Goal: Information Seeking & Learning: Learn about a topic

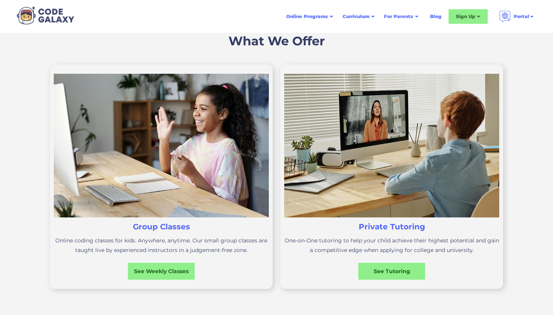
scroll to position [210, 0]
click at [139, 272] on div "See Weekly Classes" at bounding box center [161, 271] width 70 height 8
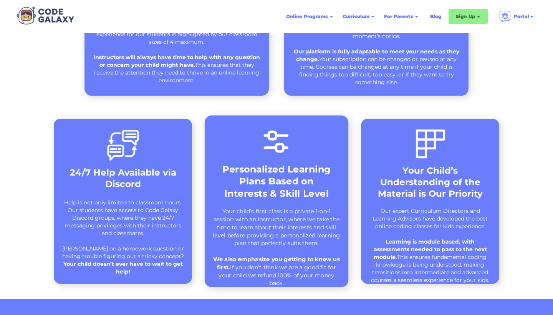
scroll to position [406, 0]
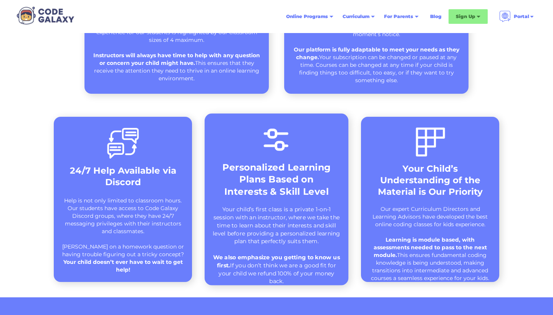
click at [277, 179] on strong "Personalized Learning Plans Based on Interests & Skill Level" at bounding box center [276, 179] width 108 height 35
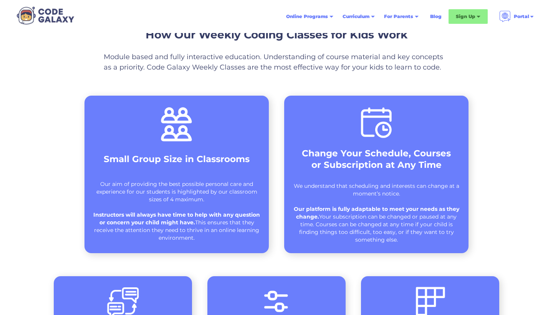
scroll to position [244, 0]
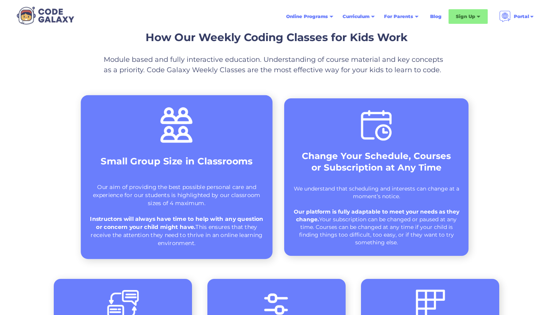
click at [204, 151] on div "Small Group Size in Classrooms Our aim of providing the best possible personal …" at bounding box center [177, 177] width 192 height 164
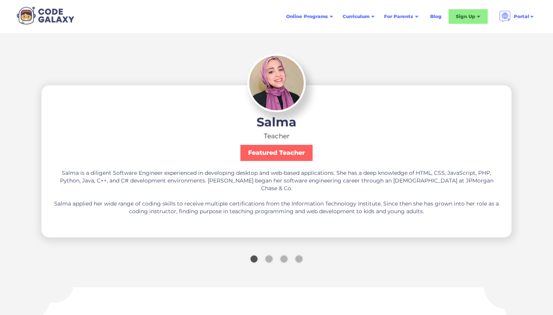
scroll to position [1399, 0]
click at [267, 259] on div "Show slide 2 of 4" at bounding box center [268, 258] width 7 height 7
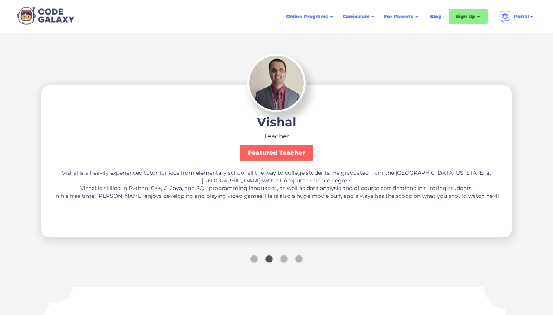
click at [283, 259] on div "Show slide 3 of 4" at bounding box center [283, 258] width 7 height 7
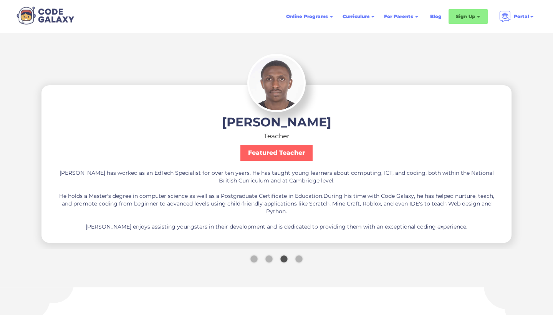
click at [300, 260] on div "Show slide 4 of 4" at bounding box center [298, 258] width 7 height 7
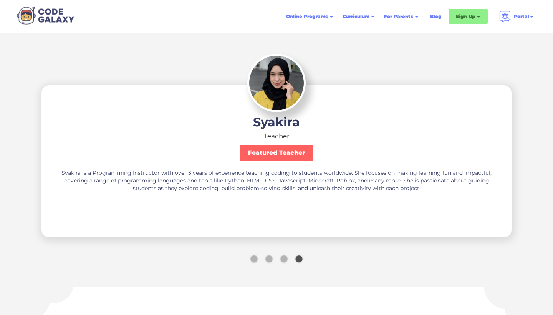
click at [254, 256] on div "Show slide 1 of 4" at bounding box center [253, 258] width 7 height 7
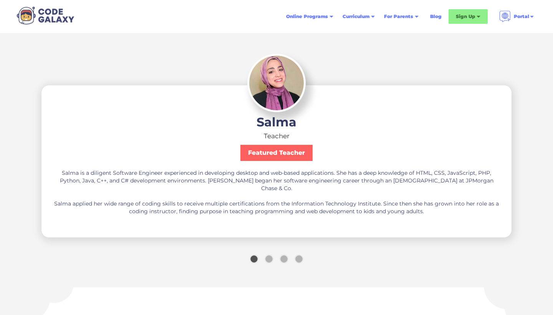
click at [271, 259] on div "Show slide 2 of 4" at bounding box center [268, 258] width 7 height 7
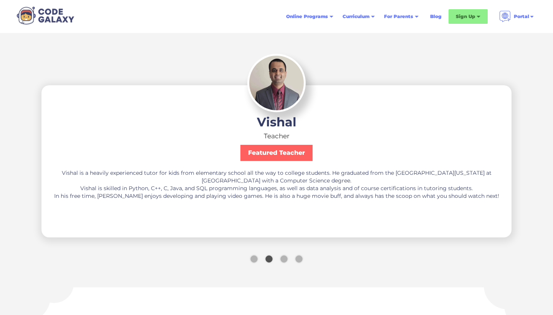
click at [285, 260] on div "Show slide 3 of 4" at bounding box center [283, 258] width 7 height 7
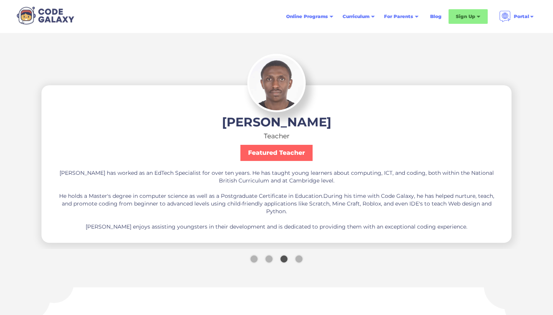
click at [302, 259] on div "Show slide 4 of 4" at bounding box center [298, 258] width 7 height 7
